Goal: Task Accomplishment & Management: Complete application form

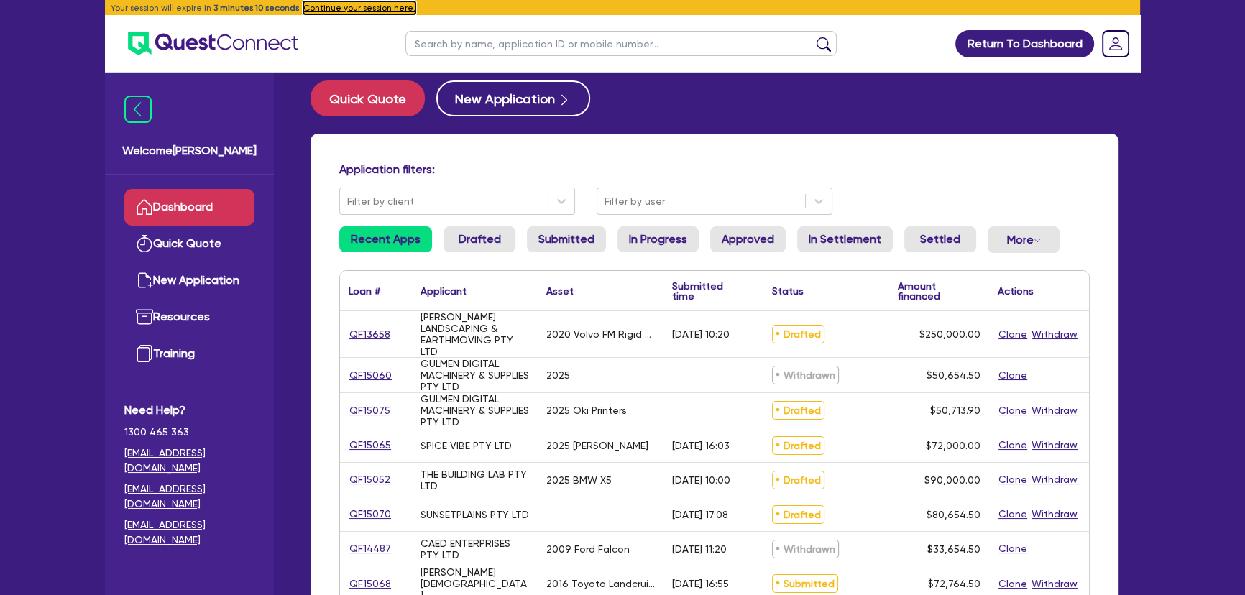
click at [333, 4] on button "Continue your session here." at bounding box center [359, 7] width 112 height 13
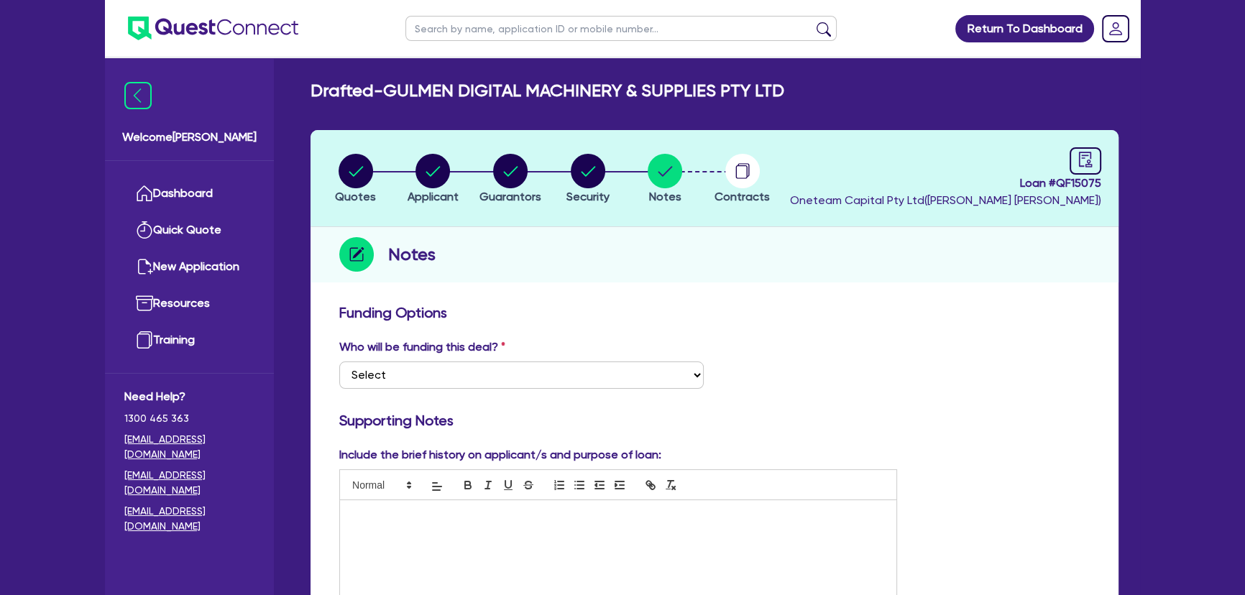
click at [358, 138] on header "Quotes Applicant [GEOGRAPHIC_DATA] Security Notes Contracts Loan # QF15075 Onet…" at bounding box center [715, 178] width 808 height 97
drag, startPoint x: 354, startPoint y: 211, endPoint x: 354, endPoint y: 199, distance: 11.5
click at [354, 199] on header "Quotes Applicant [GEOGRAPHIC_DATA] Security Notes Contracts Loan # QF15075 Onet…" at bounding box center [715, 178] width 808 height 97
click at [341, 135] on header "Quotes Applicant [GEOGRAPHIC_DATA] Security Notes Contracts Loan # QF15075 Onet…" at bounding box center [715, 178] width 808 height 97
click at [377, 175] on li "Quotes" at bounding box center [356, 178] width 78 height 50
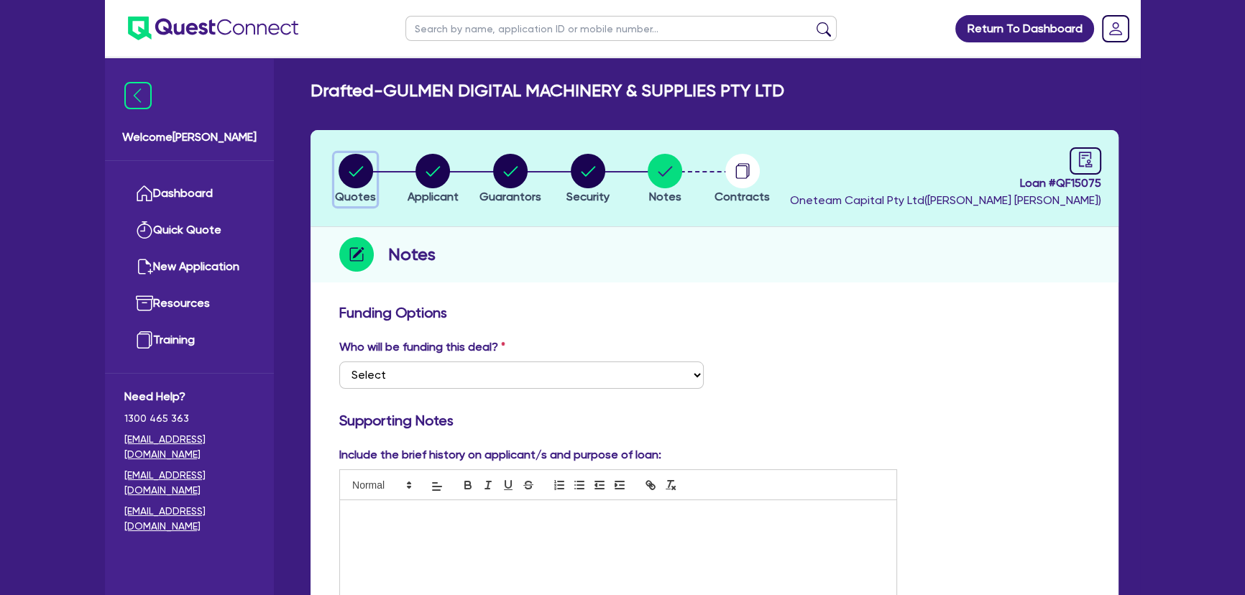
click at [355, 172] on circle "button" at bounding box center [356, 171] width 35 height 35
select select "SECONDARY_ASSETS"
select select "PRINTING_AND_PACKAGING_EQUIPMENT"
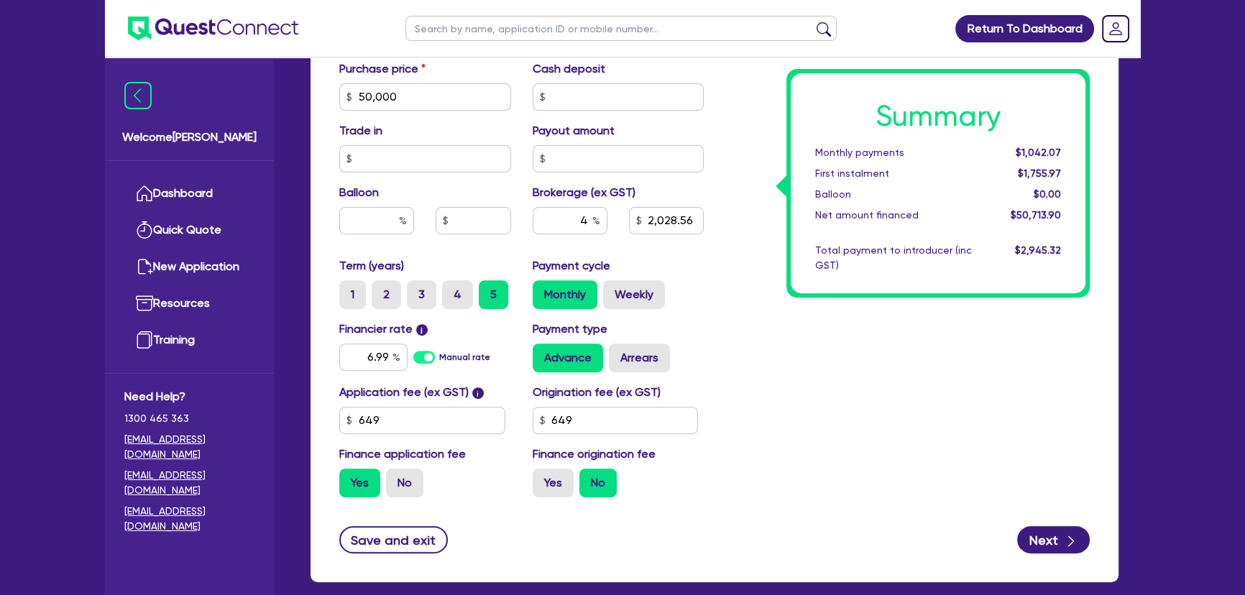
scroll to position [709, 0]
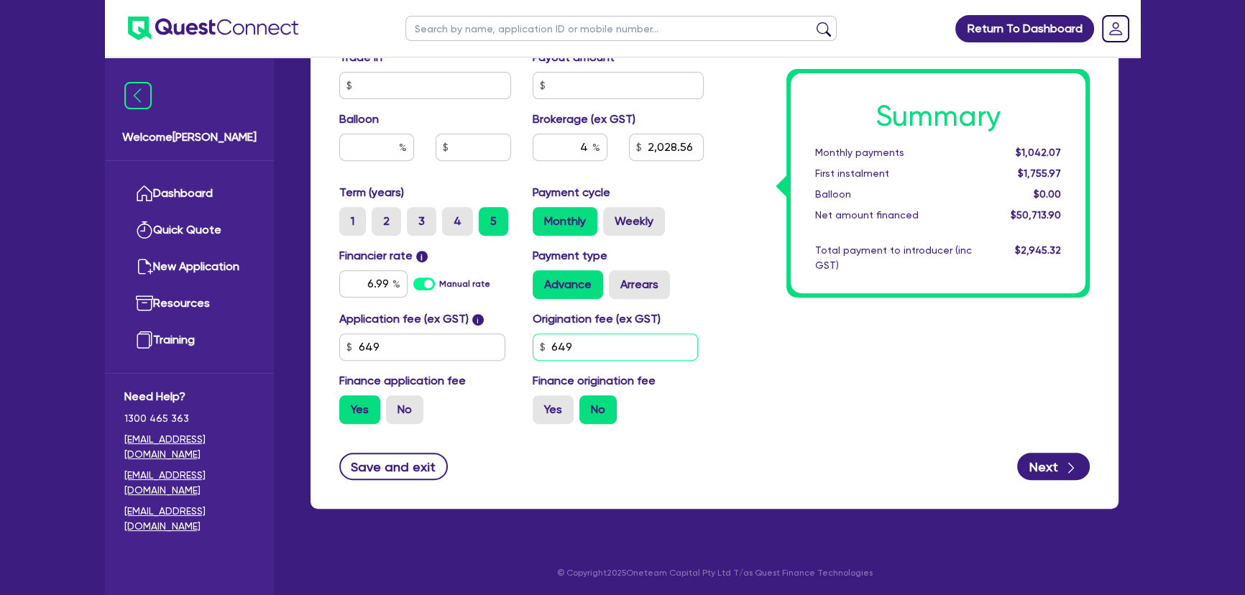
click at [598, 347] on input "649" at bounding box center [616, 347] width 166 height 27
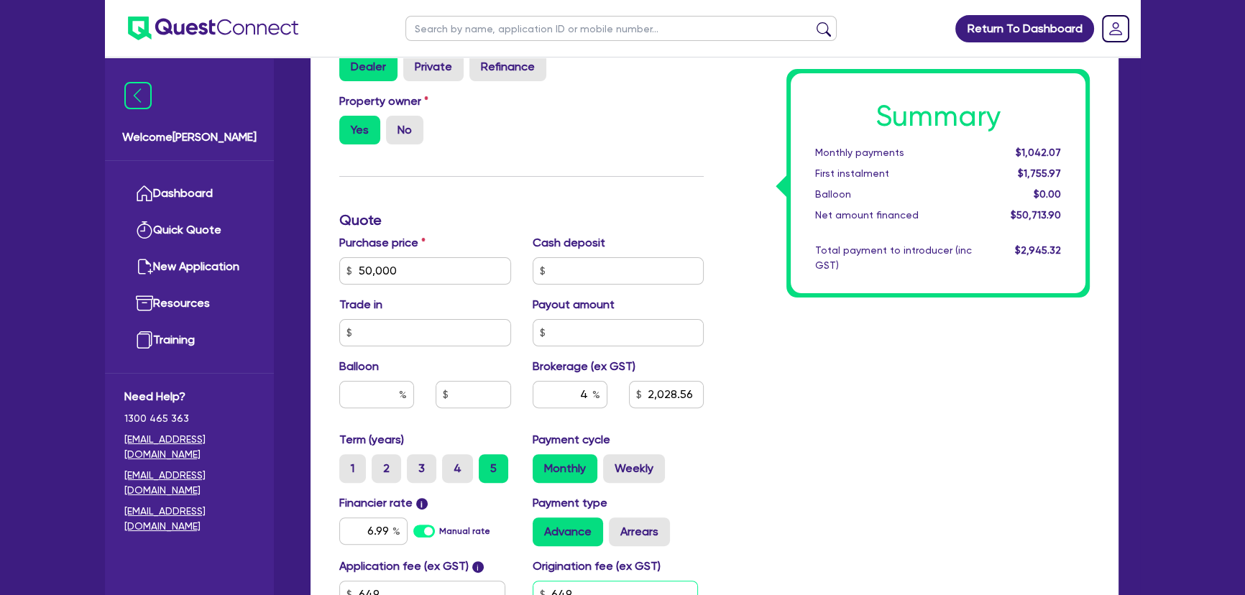
scroll to position [513, 0]
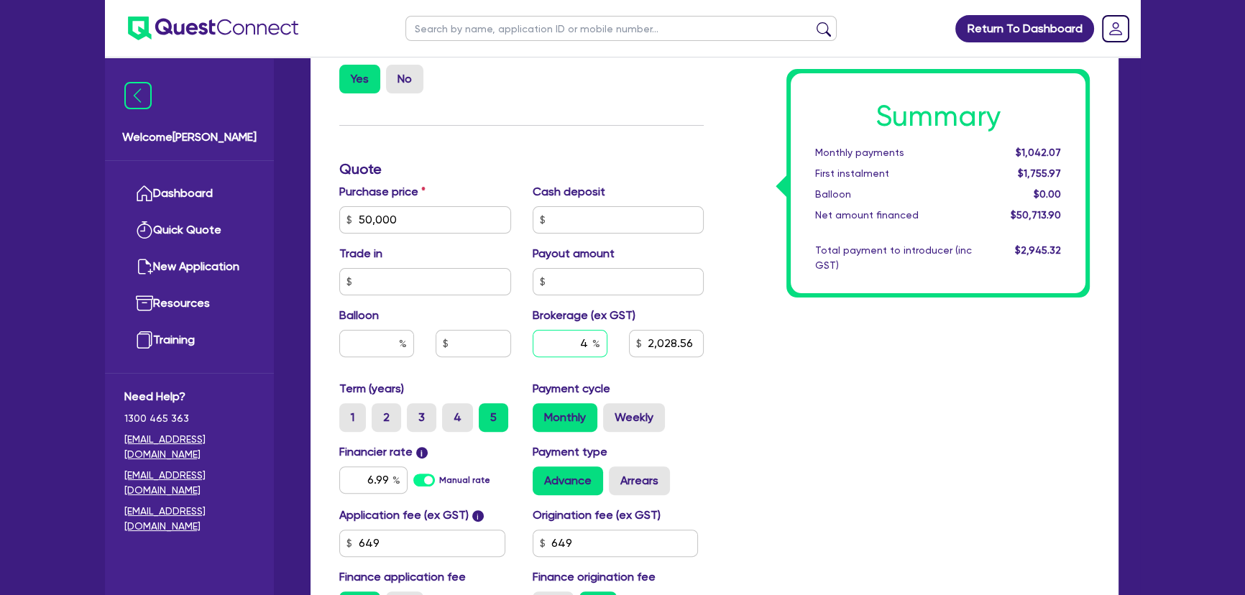
type input "50,000"
type input "2,028.56"
click at [572, 344] on input "4" at bounding box center [570, 343] width 75 height 27
type input "50,000"
type input "2,028.56"
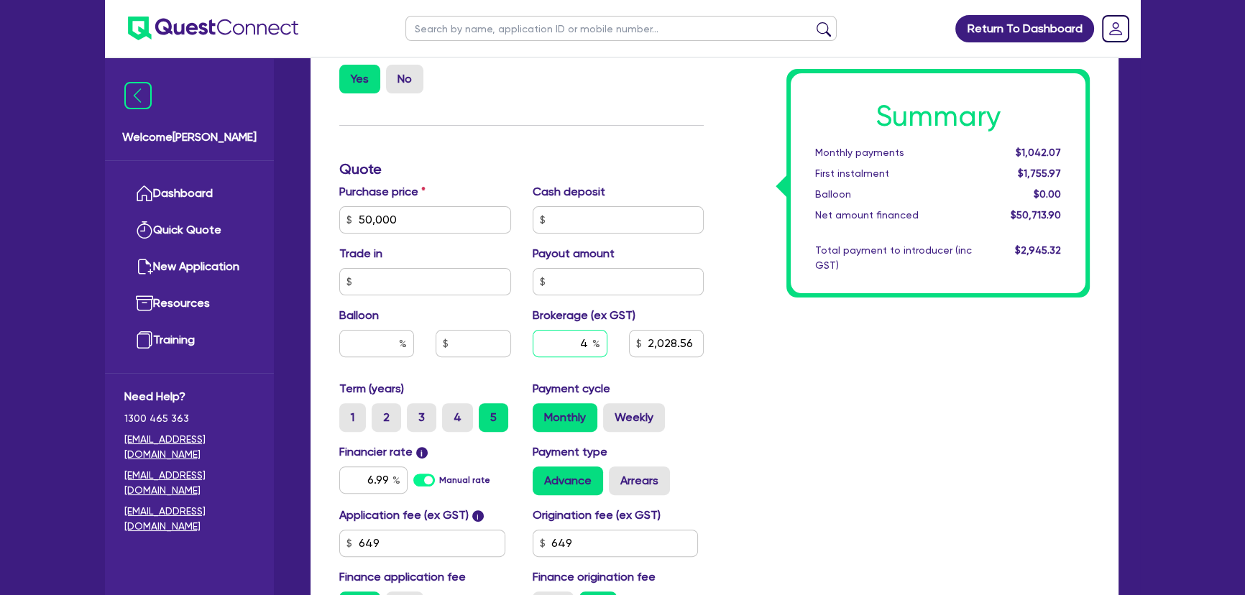
click at [572, 344] on input "4" at bounding box center [570, 343] width 75 height 27
click at [775, 403] on div "Summary Monthly payments $1,042.07 First instalment $1,755.97 Balloon $0.00 Net…" at bounding box center [908, 212] width 386 height 840
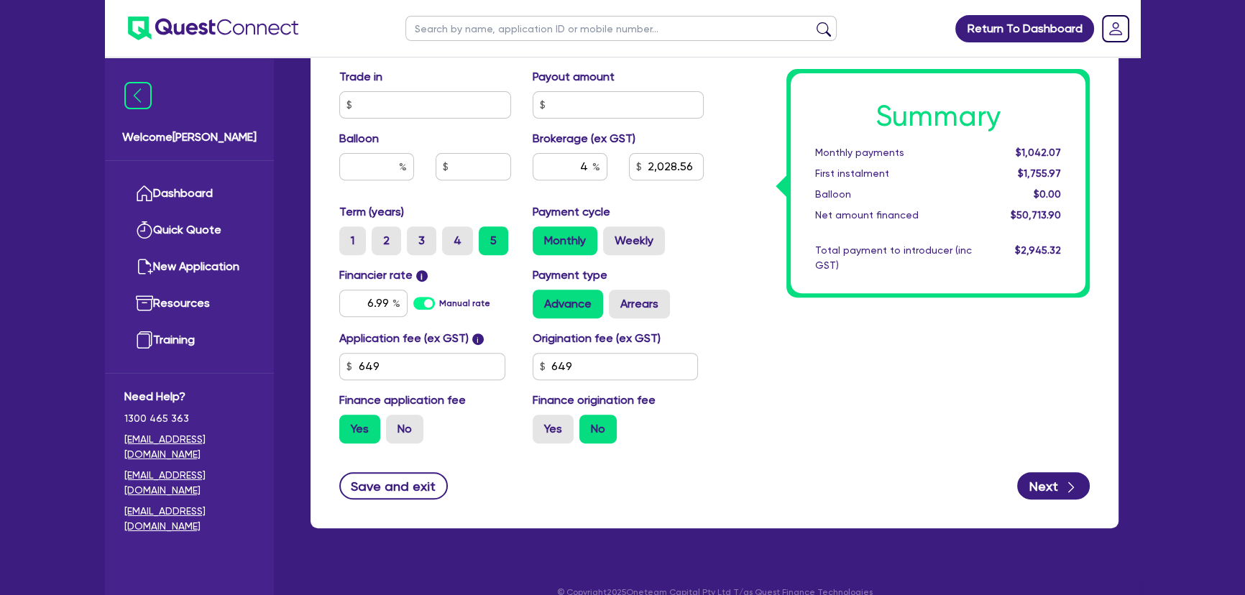
scroll to position [709, 0]
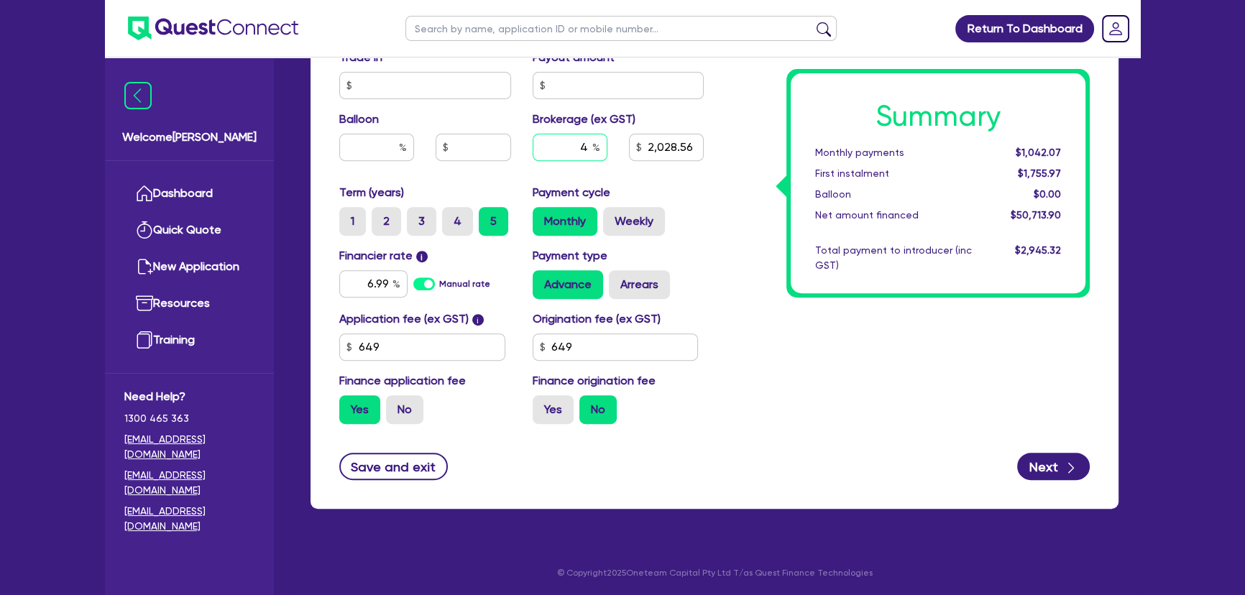
click at [577, 155] on input "4" at bounding box center [570, 147] width 75 height 27
drag, startPoint x: 999, startPoint y: 152, endPoint x: 1083, endPoint y: 151, distance: 84.1
click at [1083, 151] on div "Summary Monthly payments $1,042.07 First instalment $1,755.97 Balloon $0.00 Net…" at bounding box center [938, 183] width 295 height 220
click at [789, 353] on div "Summary Monthly payments $1,042.07 First instalment $1,755.97 Balloon $0.00 Net…" at bounding box center [908, 15] width 386 height 840
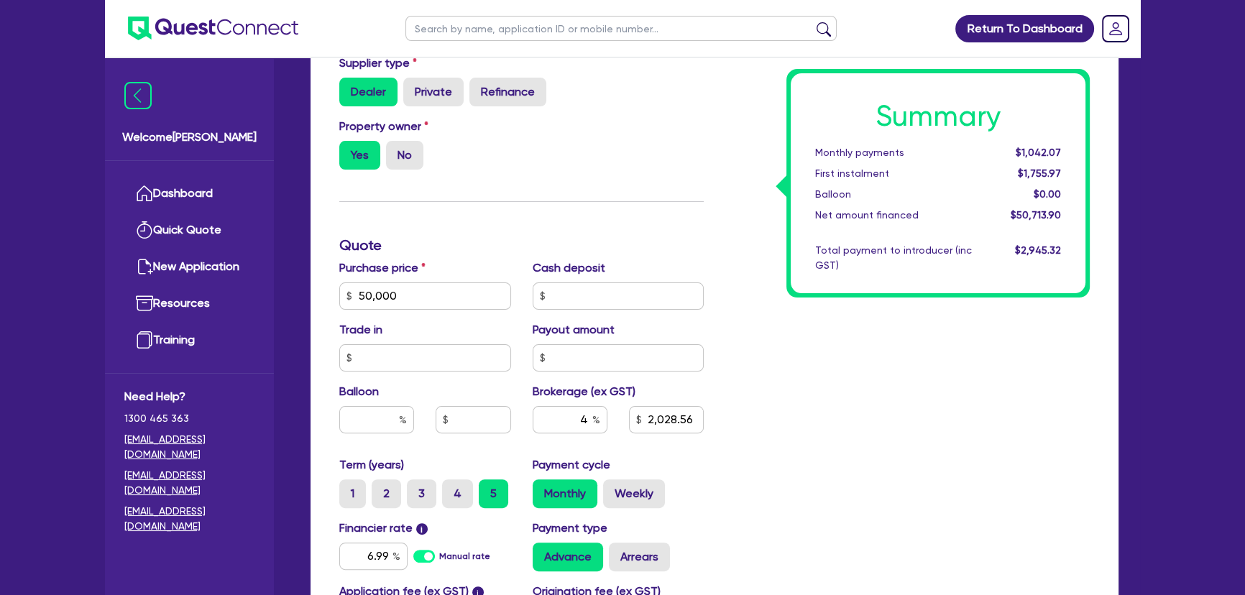
scroll to position [316, 0]
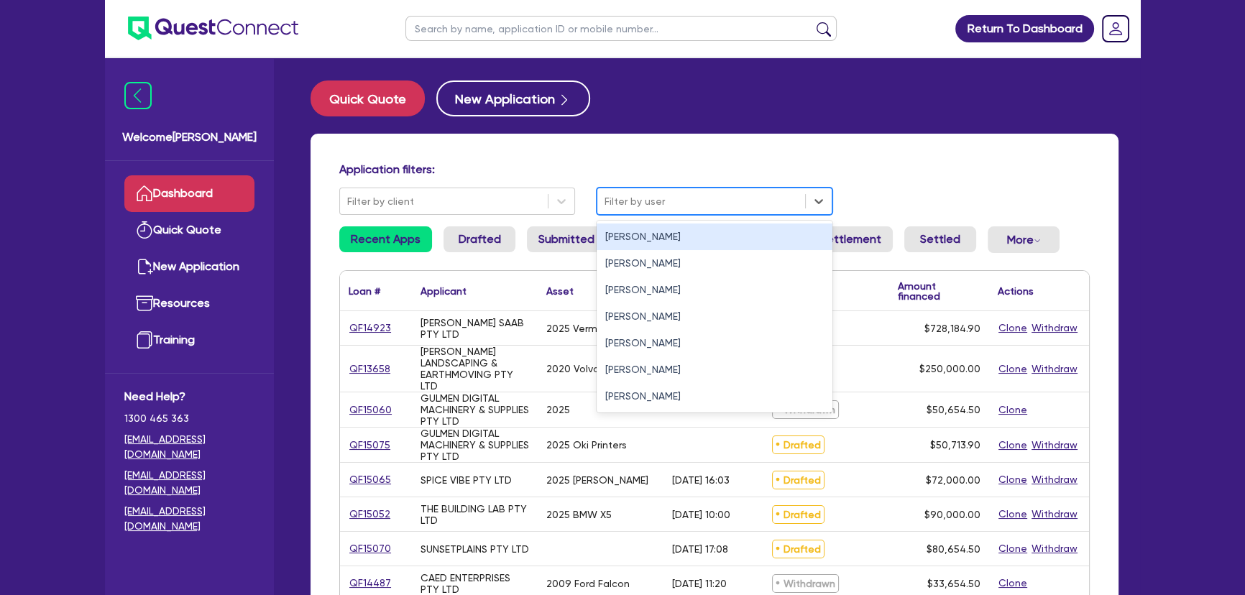
click at [733, 188] on div "Filter by user" at bounding box center [715, 201] width 236 height 27
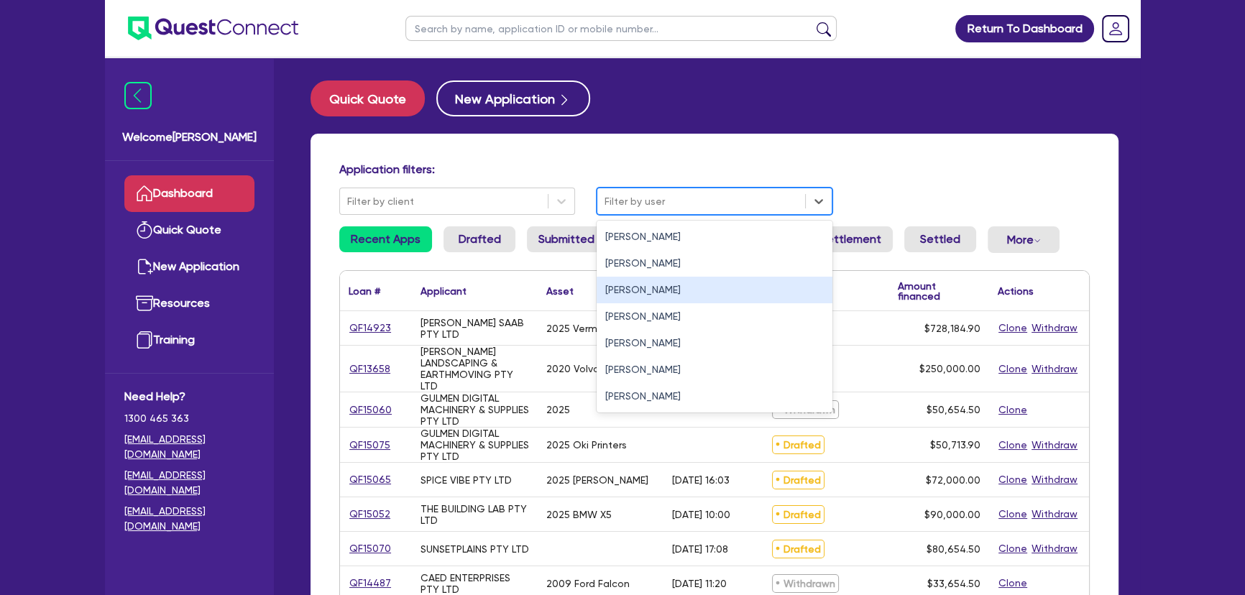
click at [673, 293] on div "Joel Harding" at bounding box center [715, 290] width 236 height 27
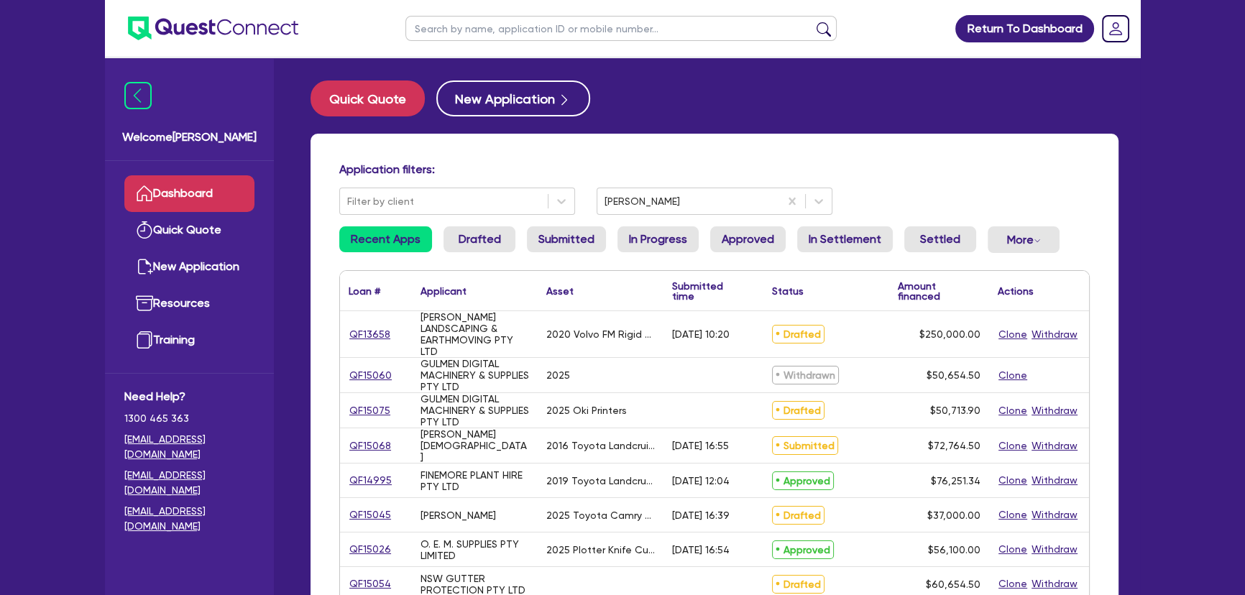
click at [517, 13] on ul at bounding box center [621, 28] width 460 height 57
click at [516, 22] on input "text" at bounding box center [620, 28] width 431 height 25
click at [697, 85] on div "Quick Quote New Application" at bounding box center [715, 99] width 808 height 36
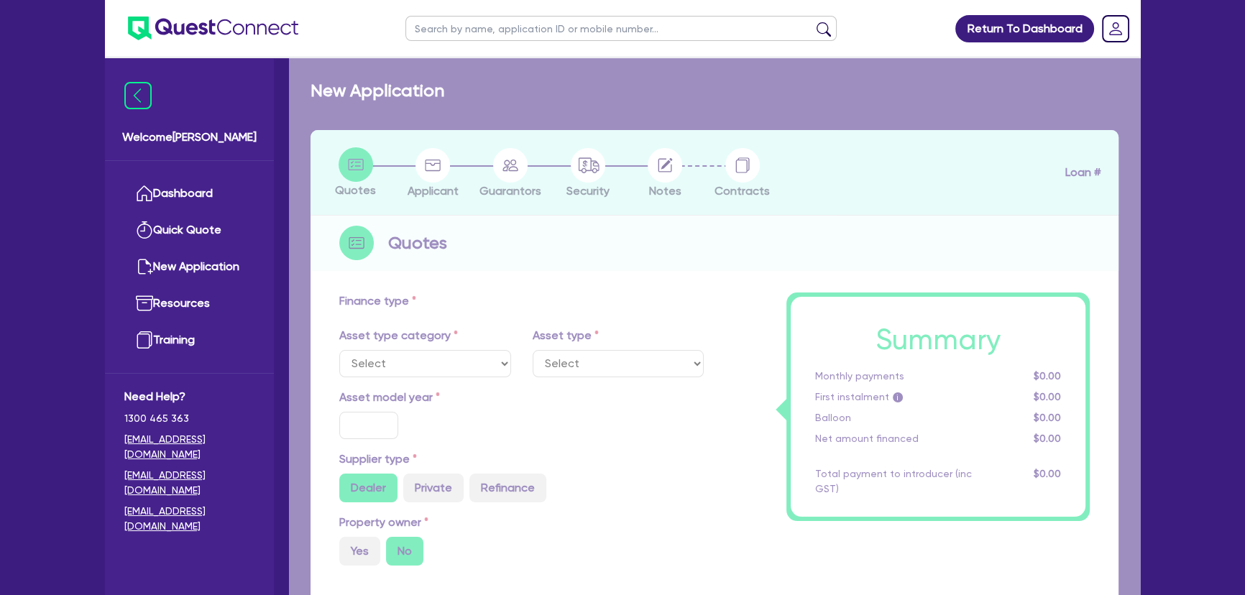
select select "SECONDARY_ASSETS"
type input "2025"
radio input "true"
type input "50,000"
type input "4"
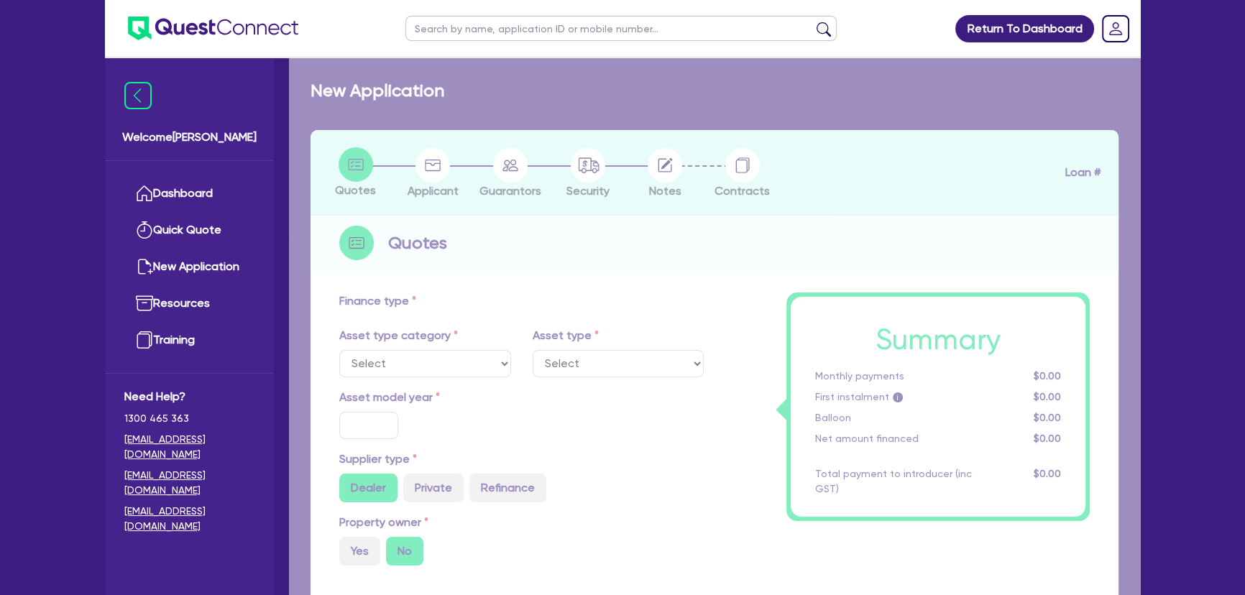
type input "2,028.56"
type input "6.99"
type input "649"
select select "PRINTING_AND_PACKAGING_EQUIPMENT"
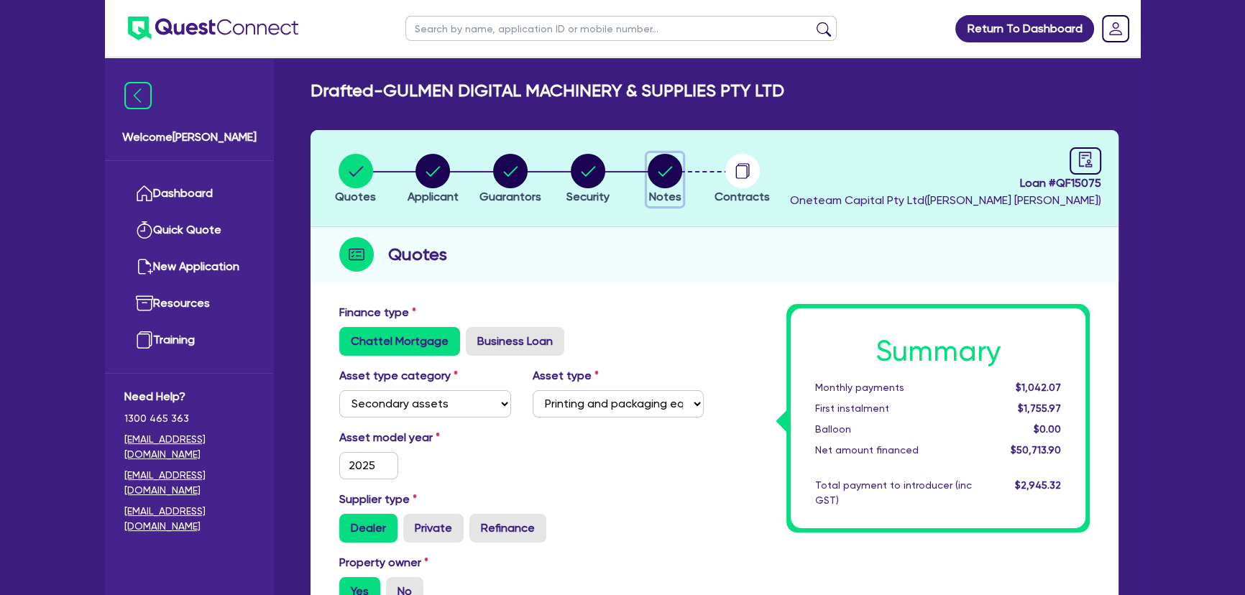
click at [647, 180] on button "Notes" at bounding box center [665, 179] width 36 height 53
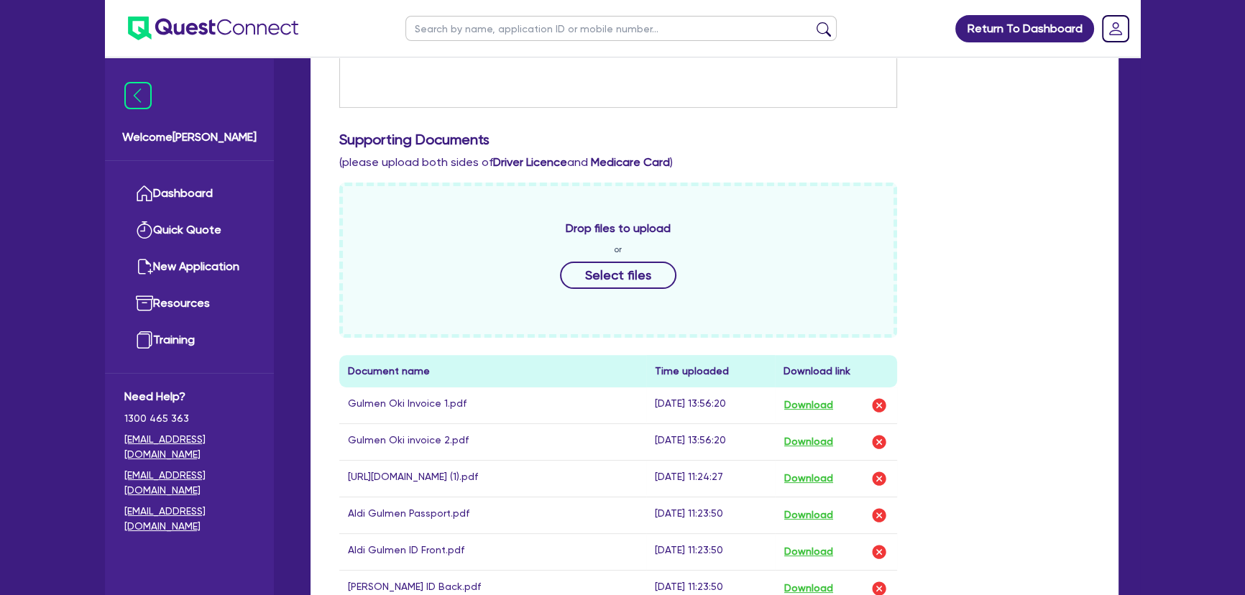
scroll to position [719, 0]
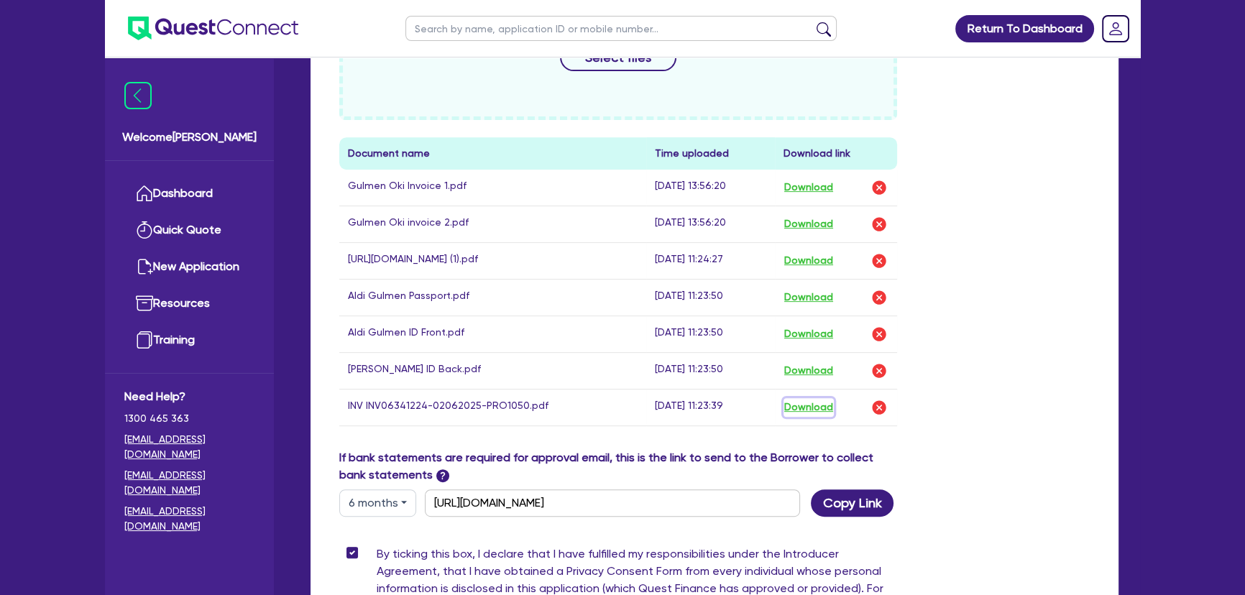
click at [802, 416] on button "Download" at bounding box center [809, 407] width 50 height 19
click at [818, 229] on button "Download" at bounding box center [809, 224] width 50 height 19
click at [816, 181] on button "Download" at bounding box center [809, 187] width 50 height 19
